Goal: Navigation & Orientation: Find specific page/section

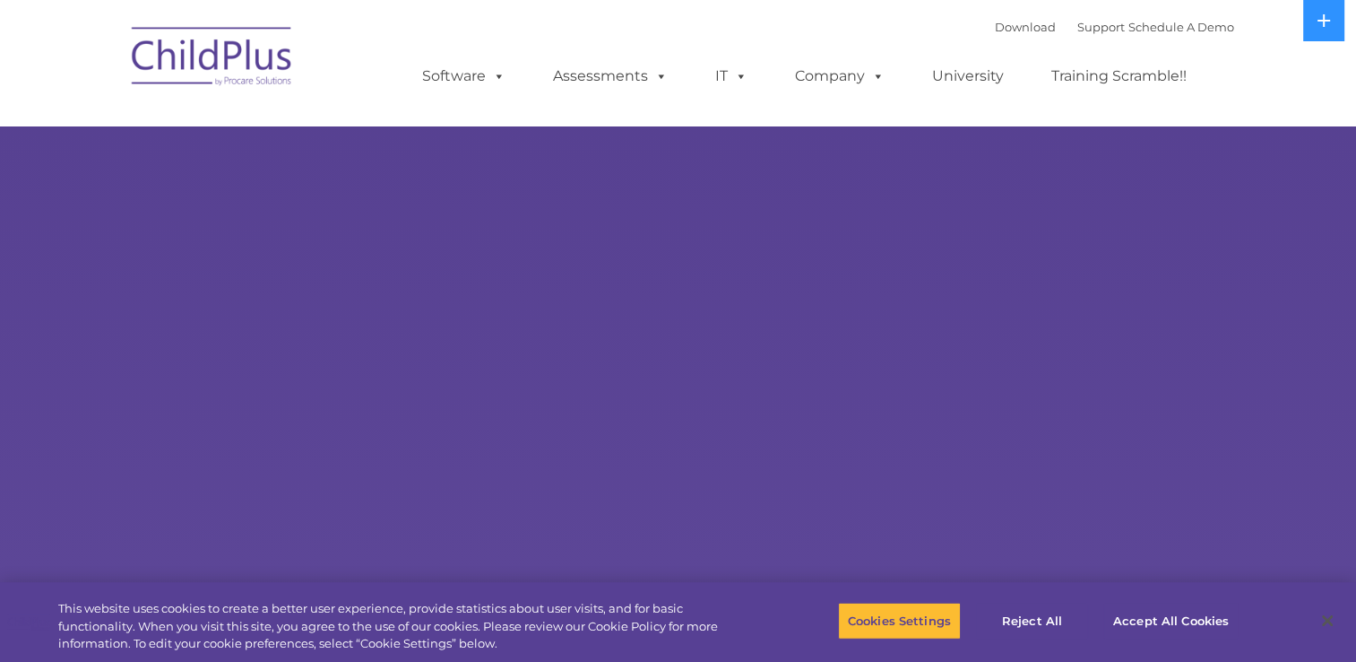
select select "MEDIUM"
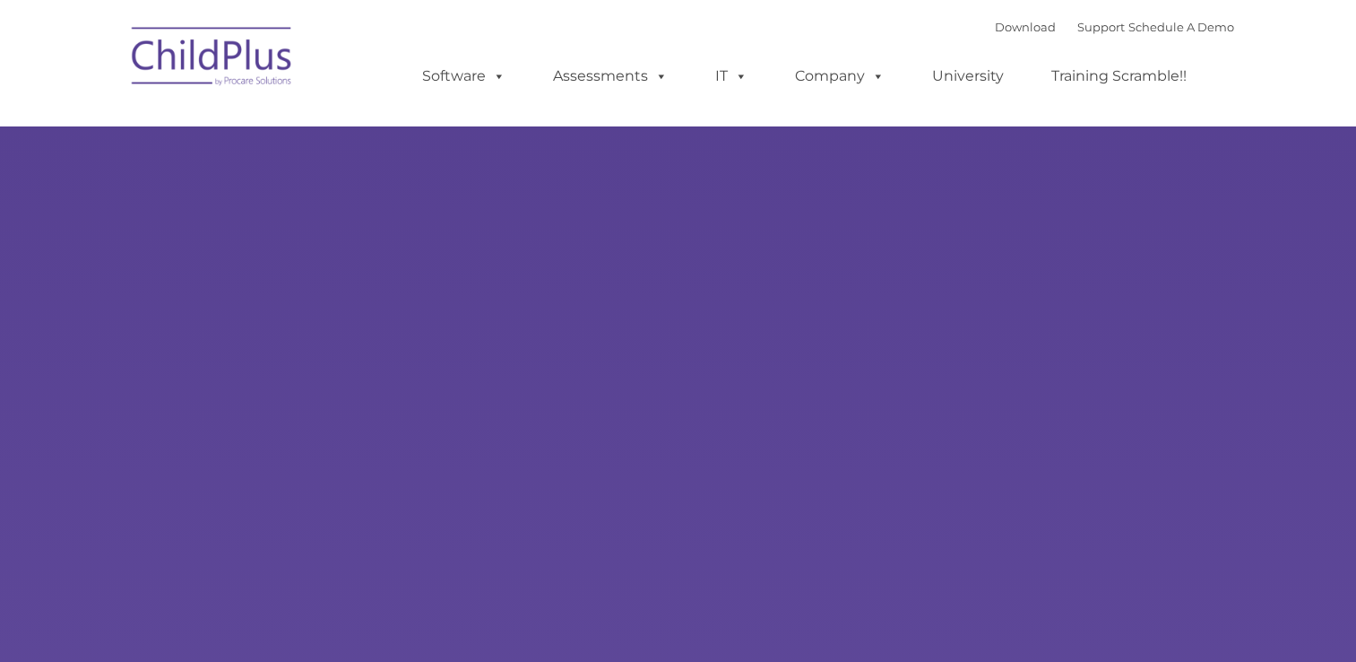
type input ""
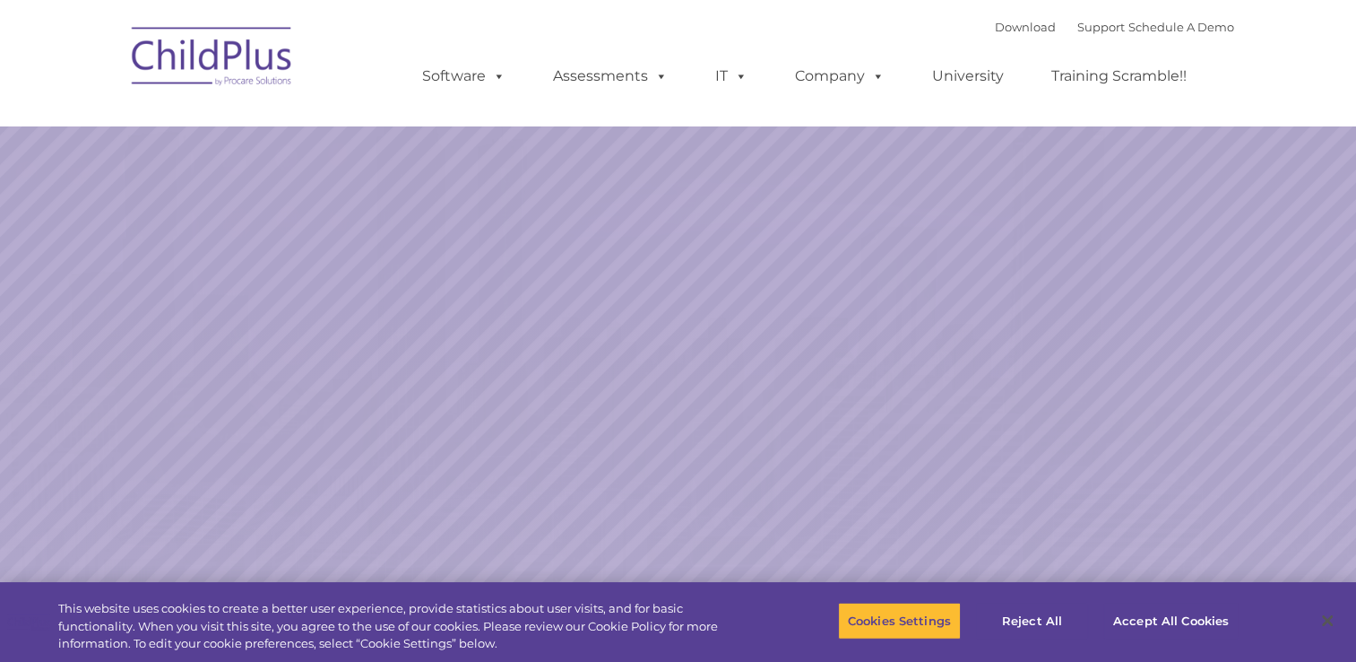
select select "MEDIUM"
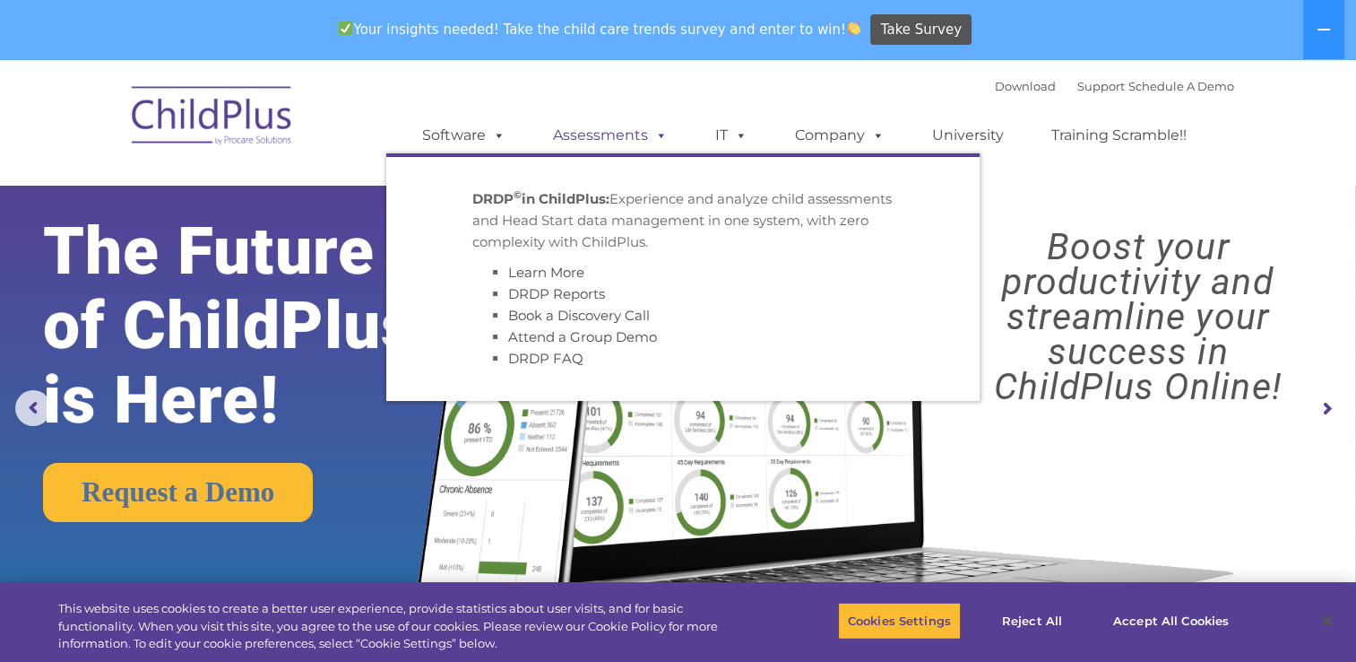
click at [655, 138] on span at bounding box center [658, 134] width 20 height 17
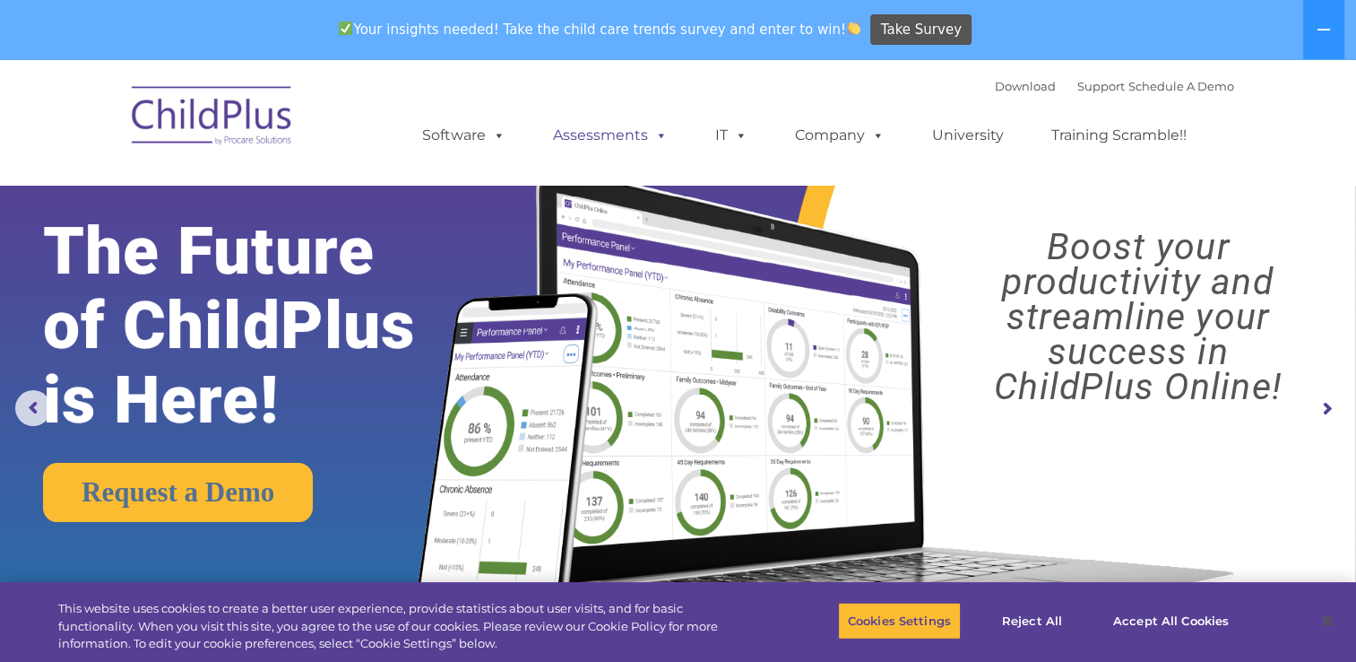
click at [660, 131] on span at bounding box center [658, 134] width 20 height 17
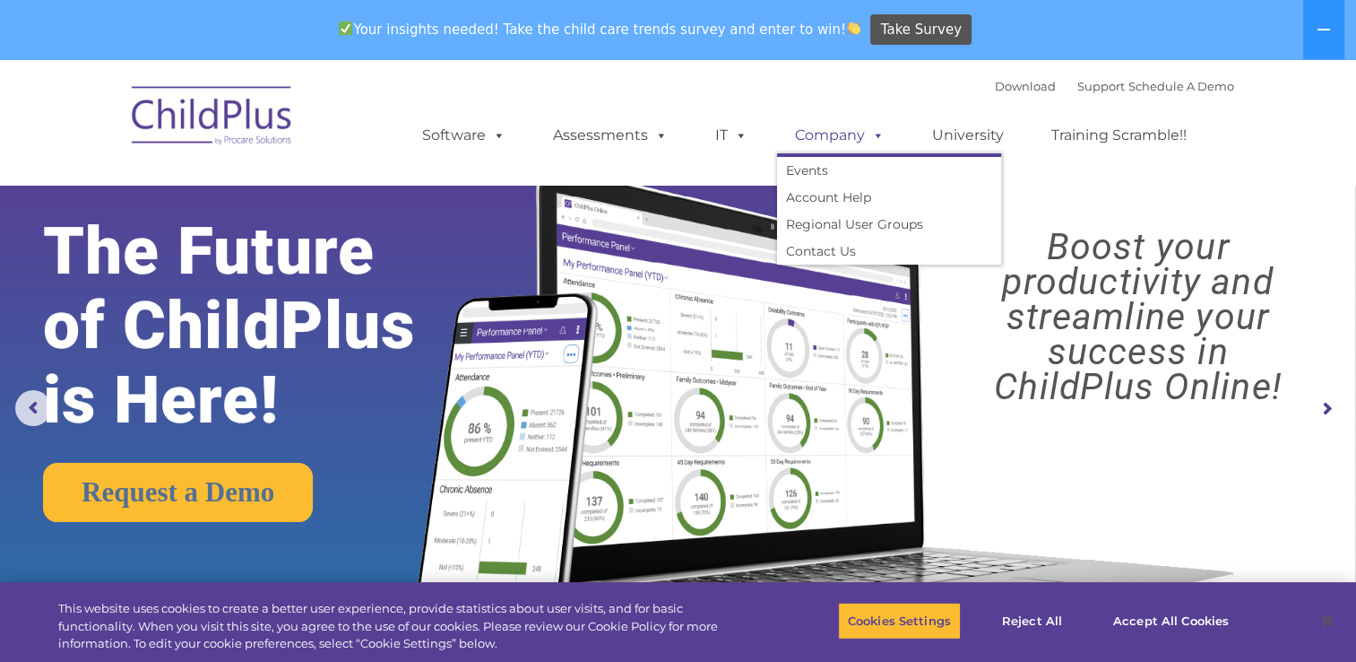
click at [880, 129] on span at bounding box center [875, 134] width 20 height 17
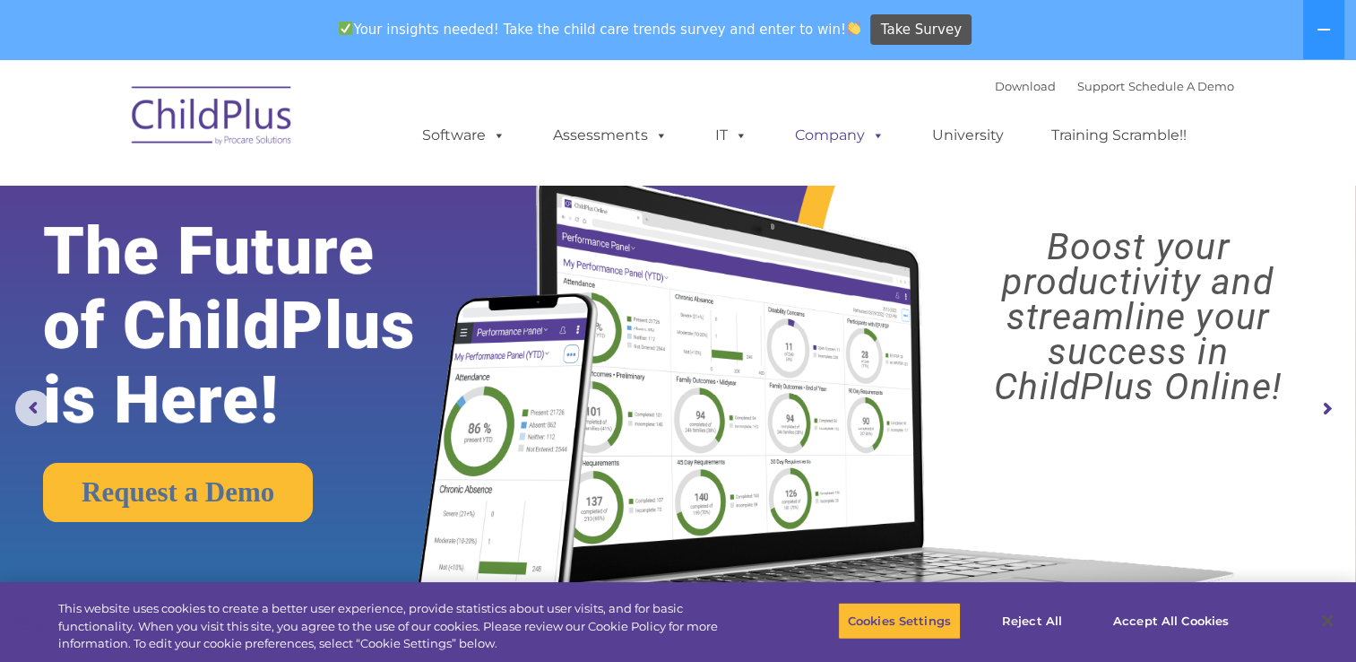
click at [878, 133] on span at bounding box center [875, 134] width 20 height 17
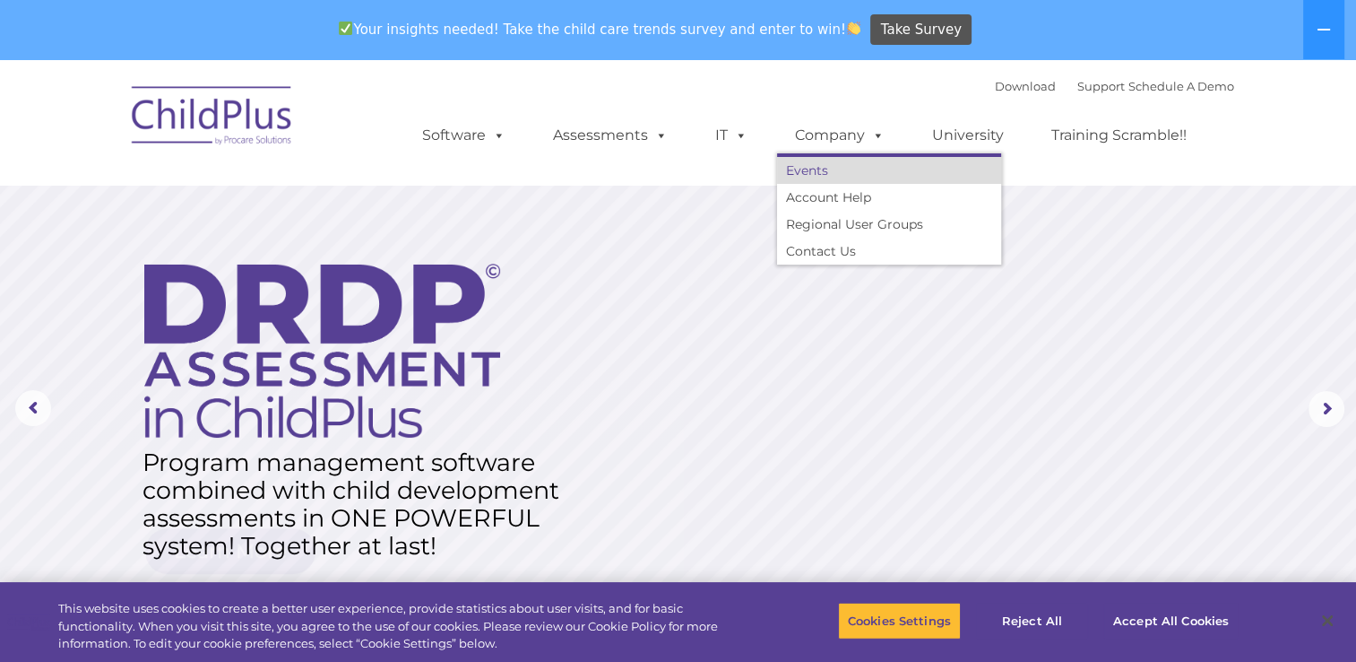
click at [871, 170] on link "Events" at bounding box center [889, 170] width 224 height 27
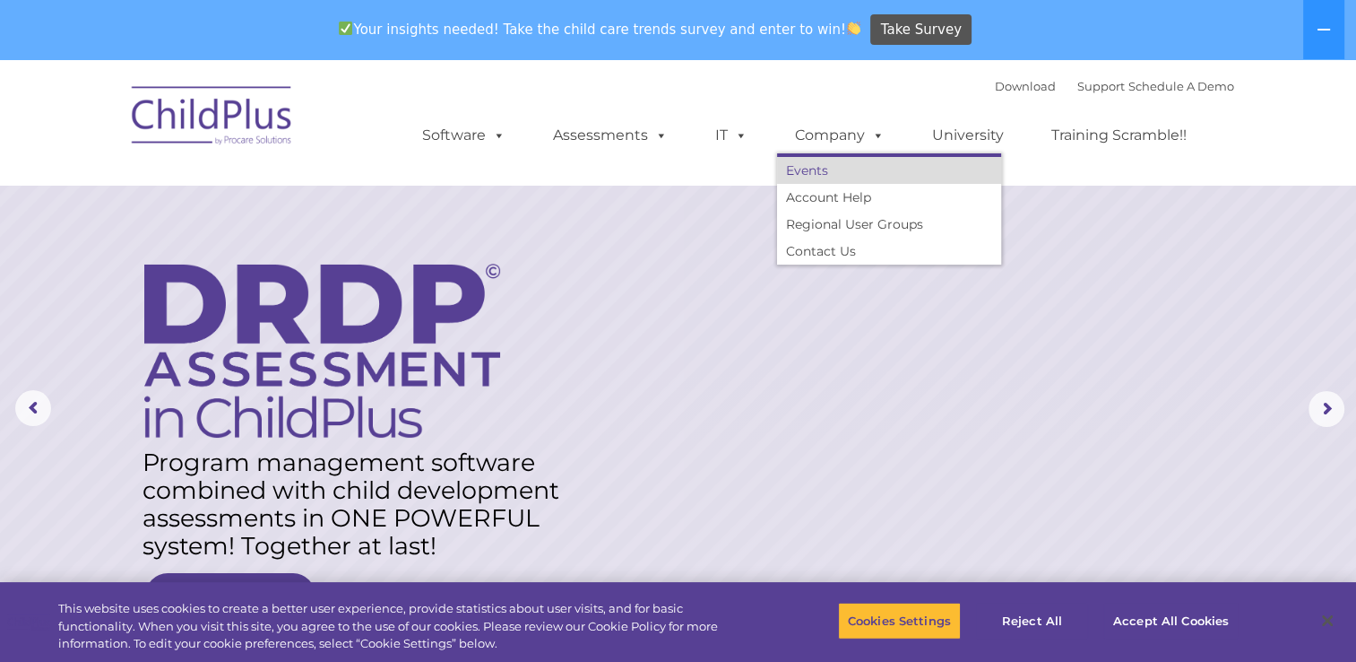
click at [807, 170] on link "Events" at bounding box center [889, 170] width 224 height 27
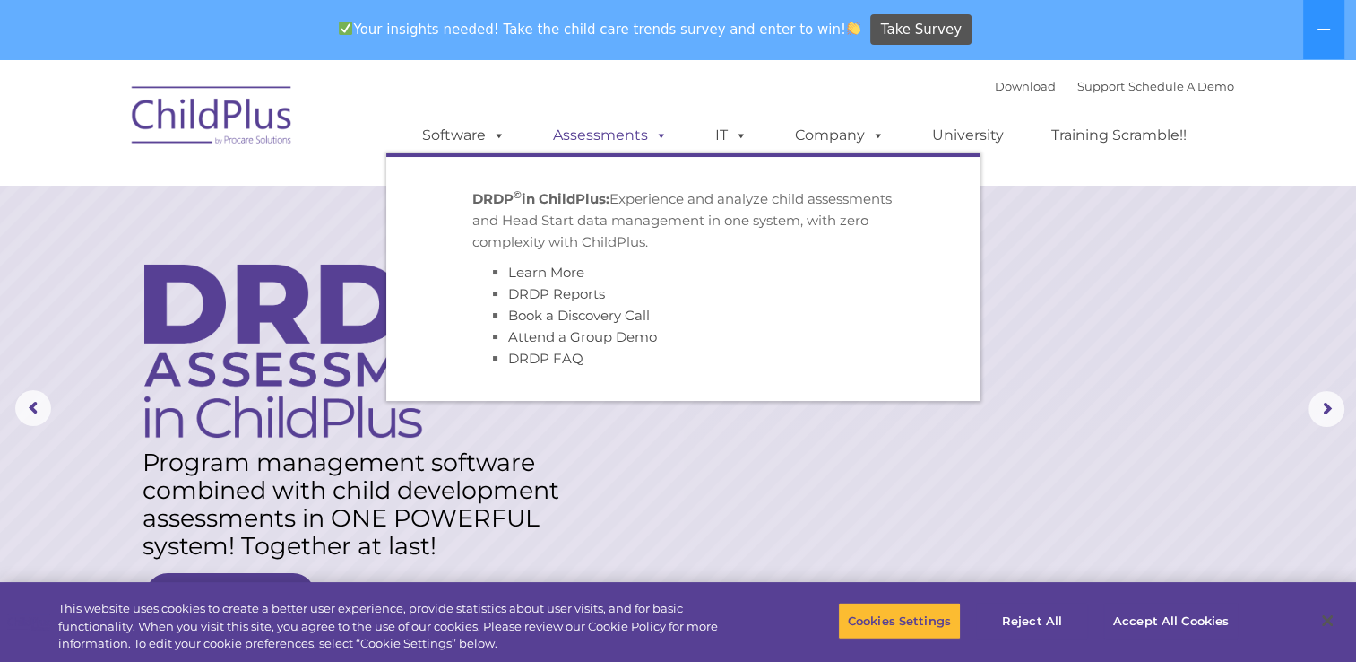
click at [654, 131] on span at bounding box center [658, 134] width 20 height 17
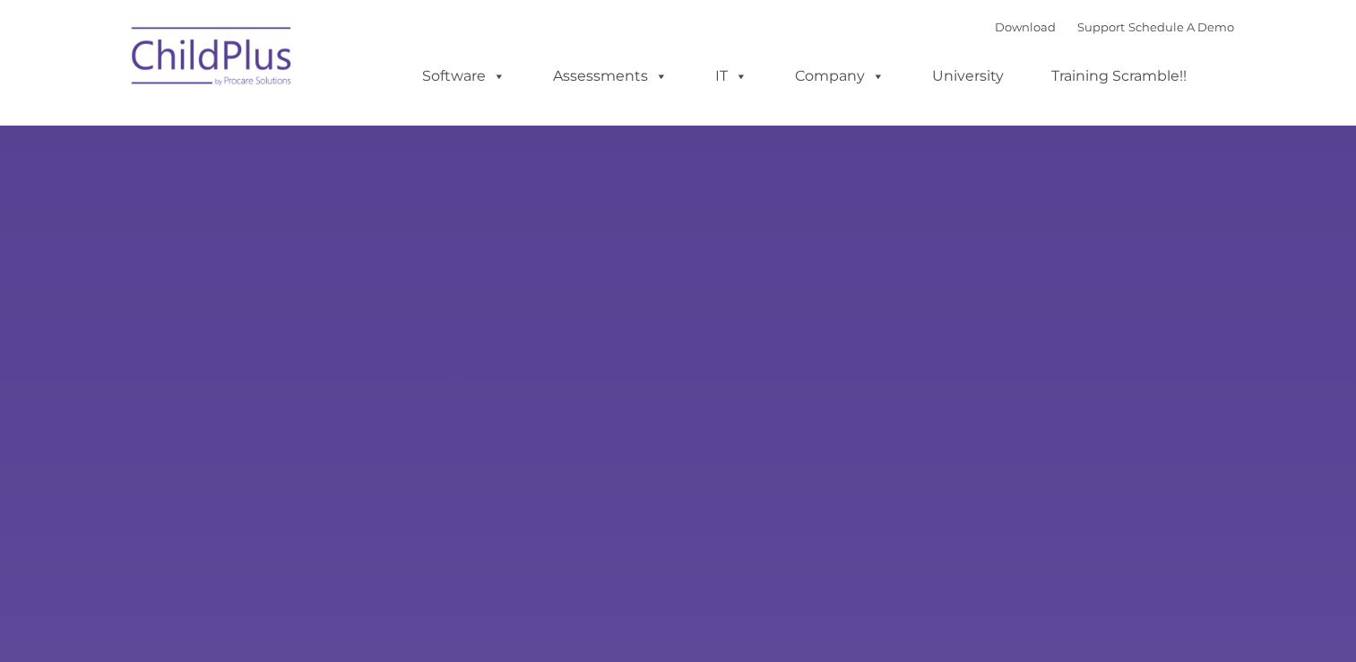
type input ""
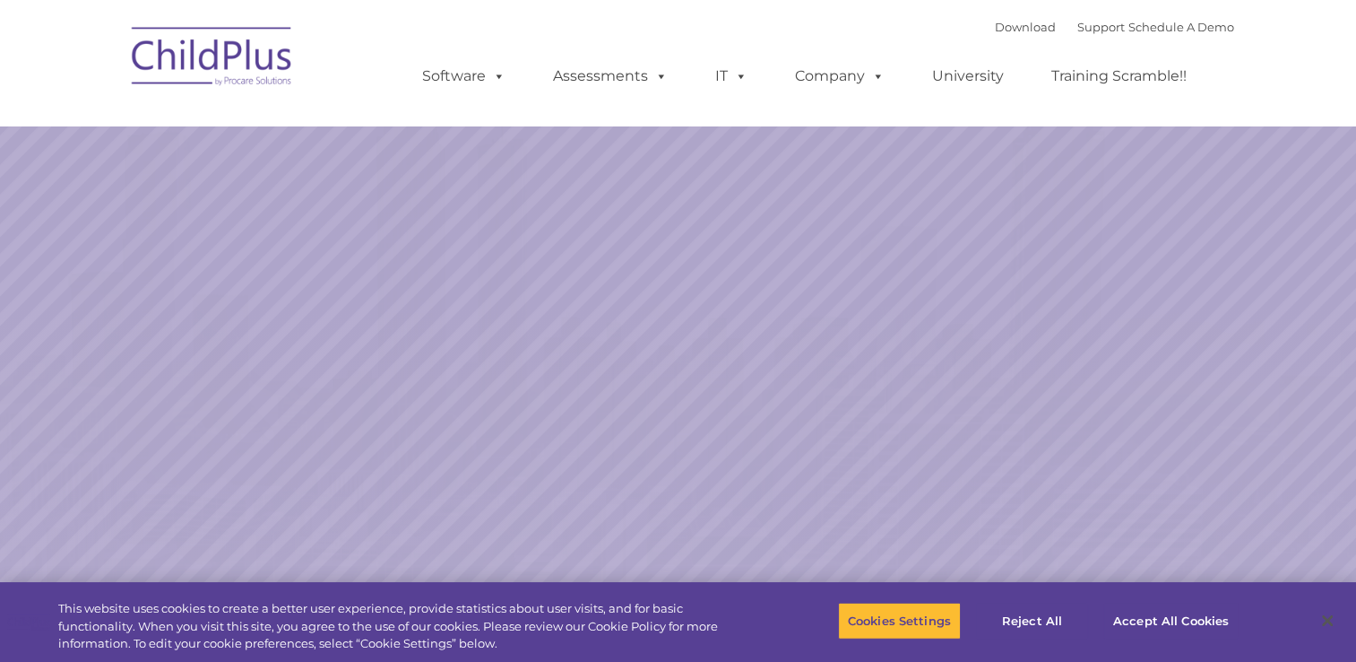
select select "MEDIUM"
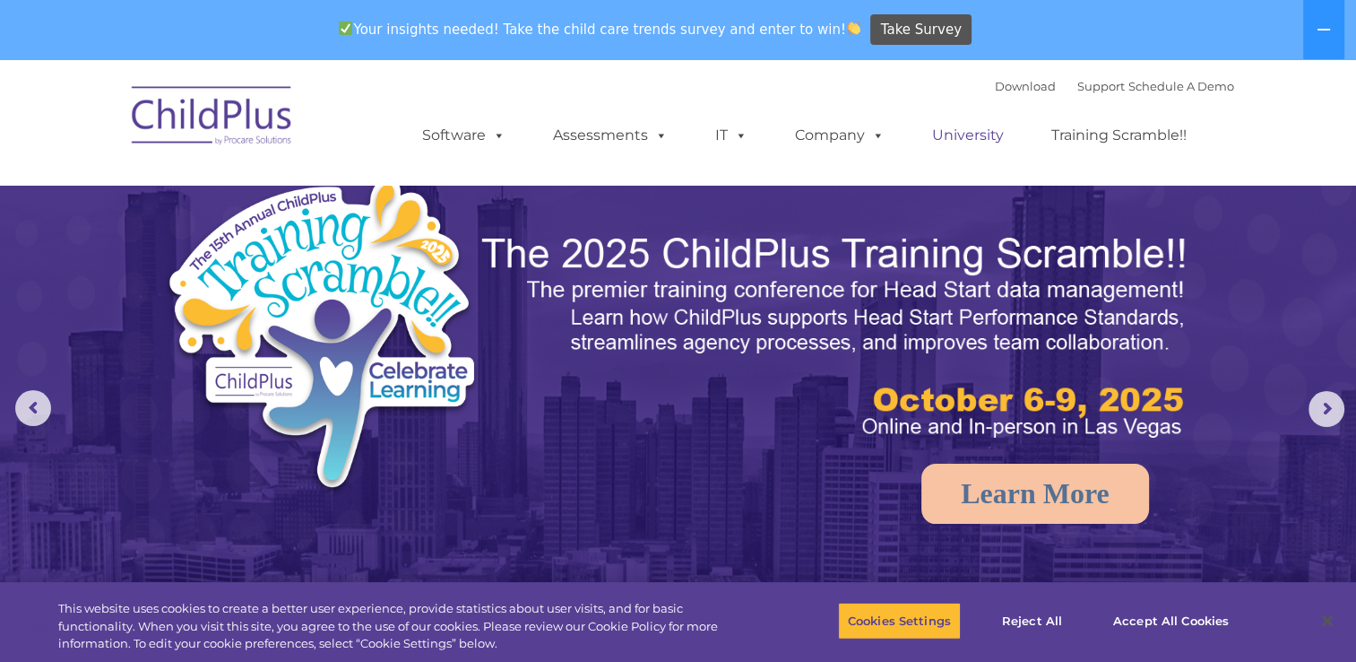
click at [967, 141] on link "University" at bounding box center [968, 135] width 108 height 36
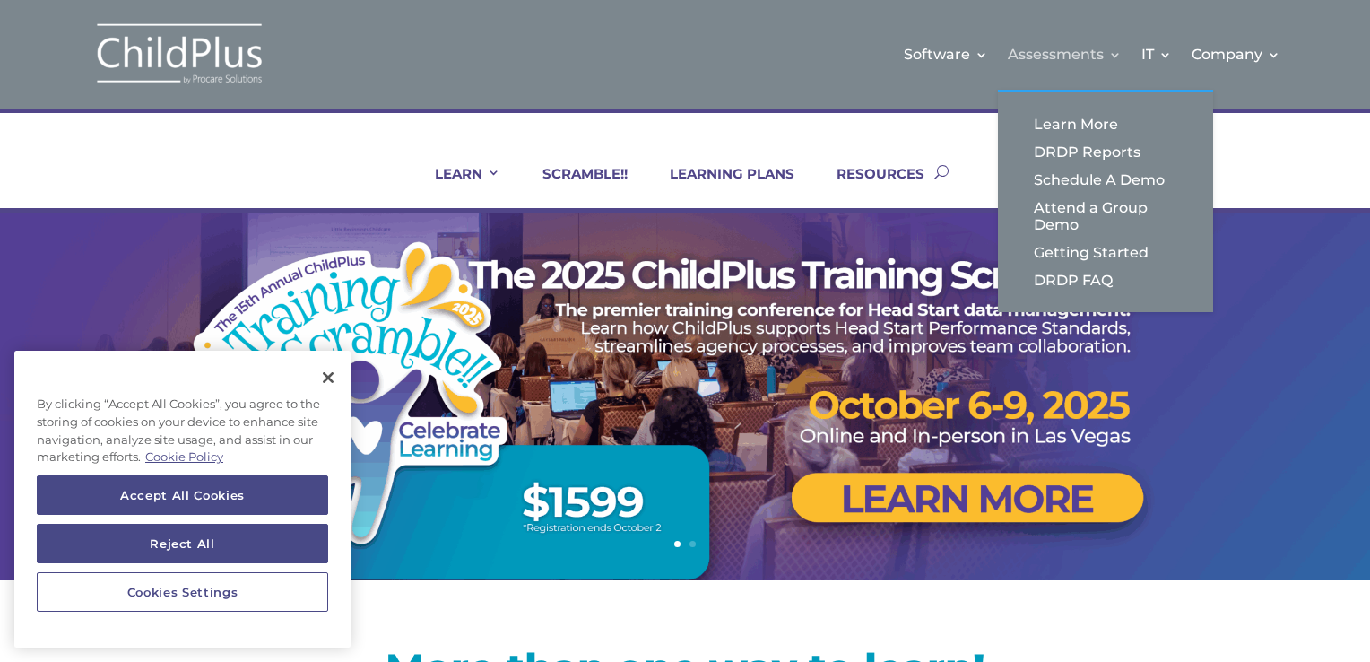
click at [1119, 52] on link "Assessments" at bounding box center [1065, 54] width 114 height 73
click at [1109, 53] on link "Assessments" at bounding box center [1065, 54] width 114 height 73
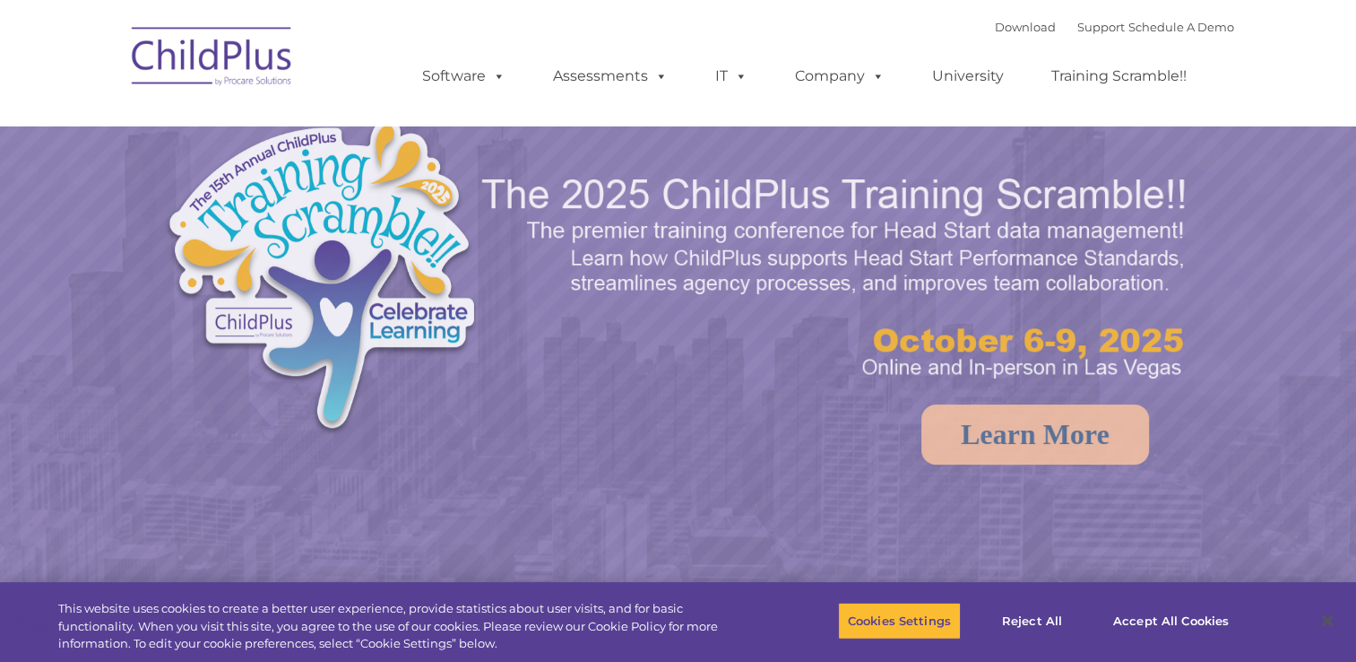
select select "MEDIUM"
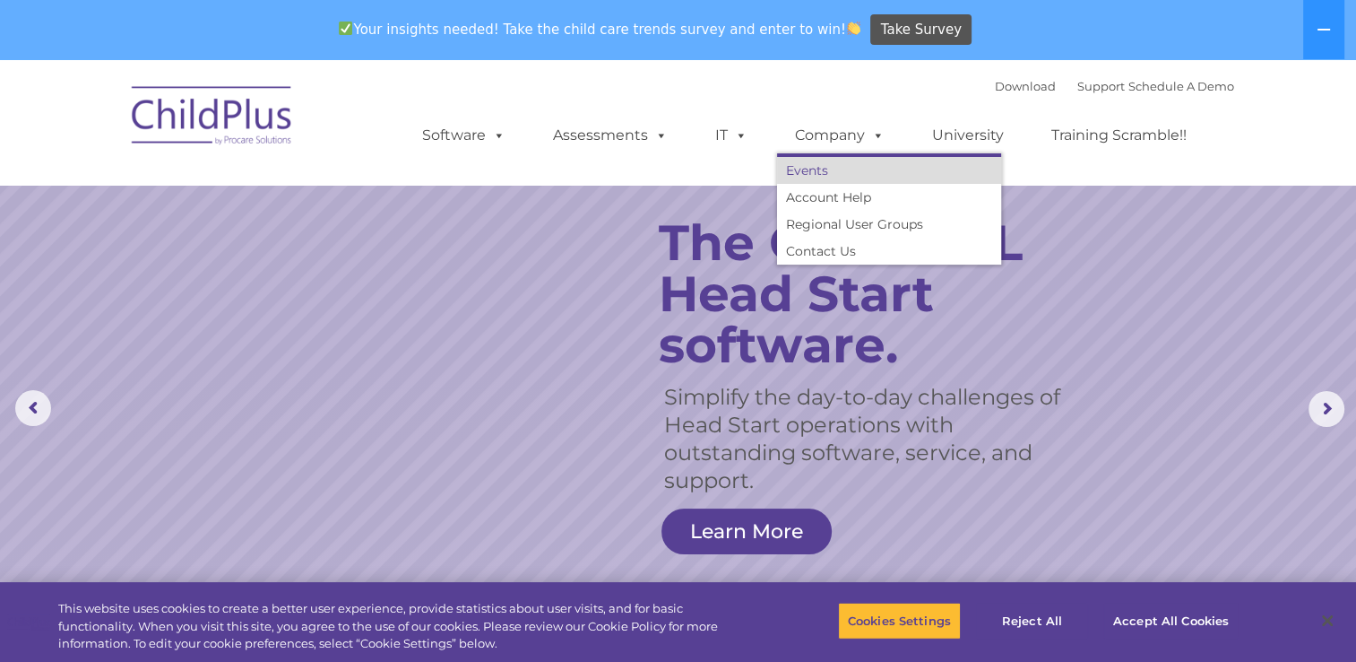
click at [833, 174] on link "Events" at bounding box center [889, 170] width 224 height 27
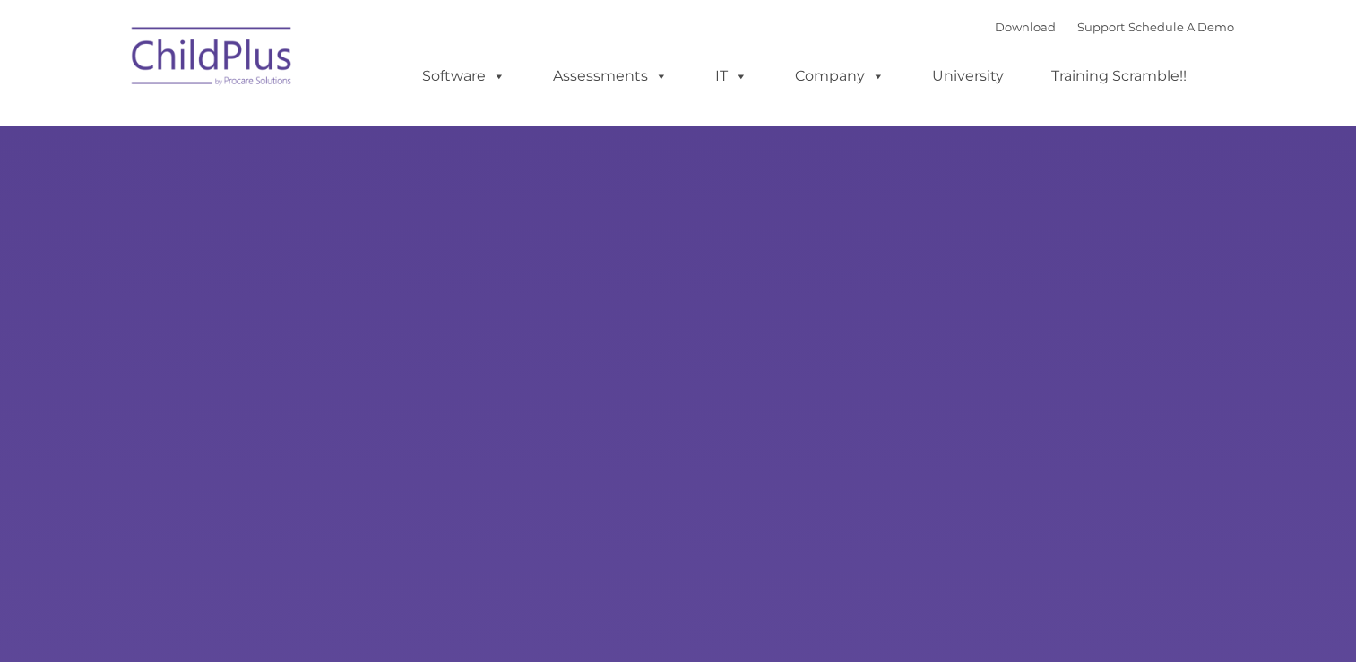
type input ""
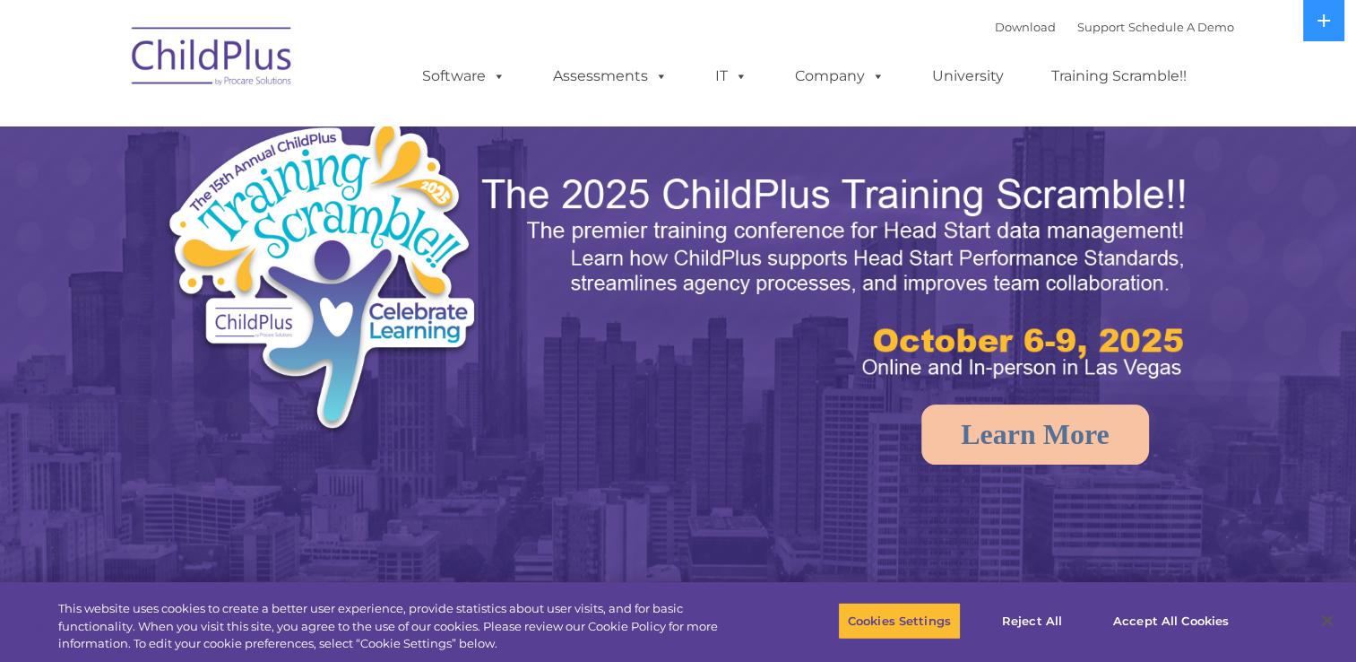
select select "MEDIUM"
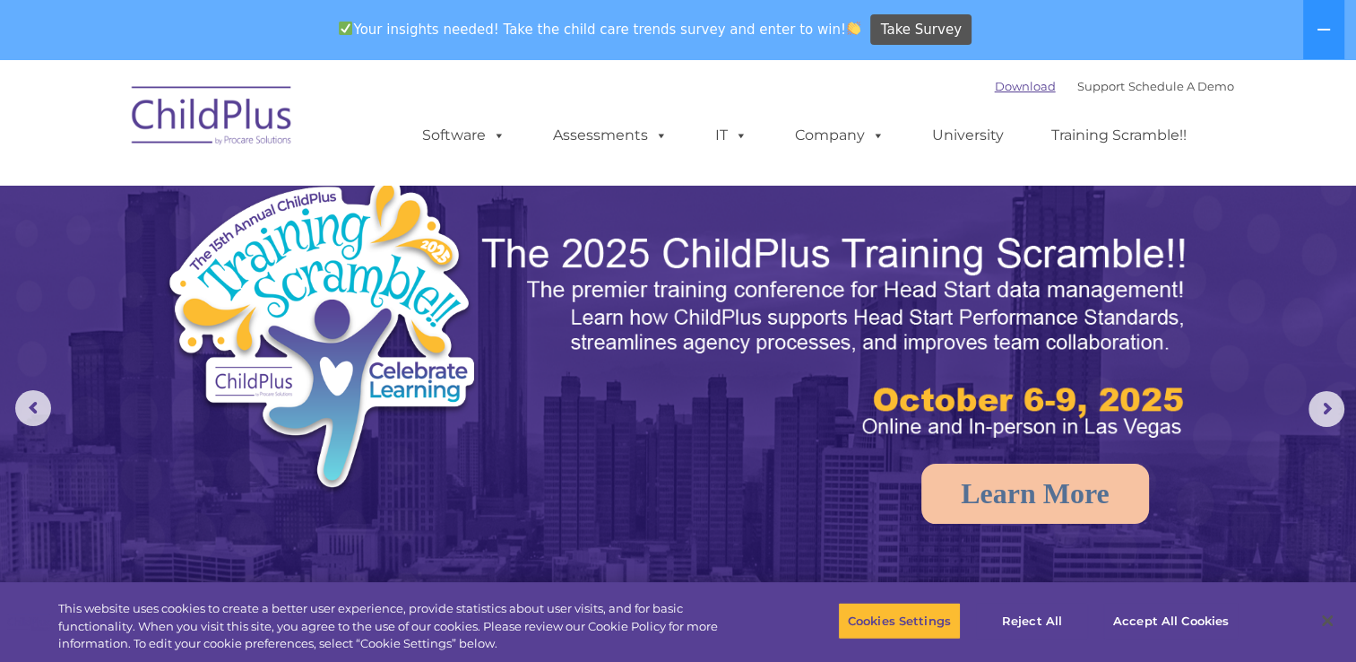
click at [1006, 84] on link "Download" at bounding box center [1025, 86] width 61 height 14
click at [995, 77] on div "Download Support | Schedule A Demo " at bounding box center [1114, 86] width 239 height 27
click at [995, 88] on link "Download" at bounding box center [1025, 86] width 61 height 14
